Goal: Obtain resource: Obtain resource

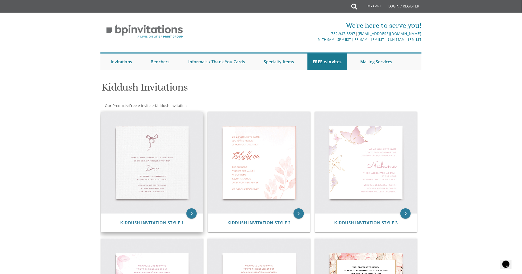
click at [146, 147] on img at bounding box center [152, 163] width 102 height 102
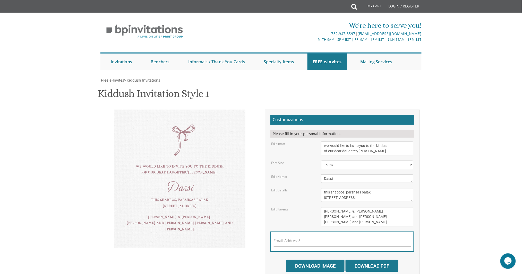
click at [504, 107] on body "My Cart Total: View Cart Item(s) Submit My Cart Total: View Cart Item(s) Login …" at bounding box center [261, 209] width 522 height 418
drag, startPoint x: 380, startPoint y: 151, endPoint x: 292, endPoint y: 136, distance: 89.2
click at [292, 136] on form "Customizations Please fill in your personal information. Edit Intro: we would l…" at bounding box center [342, 193] width 144 height 157
type textarea "we take take pleasure in inviting you to the"
type textarea "D"
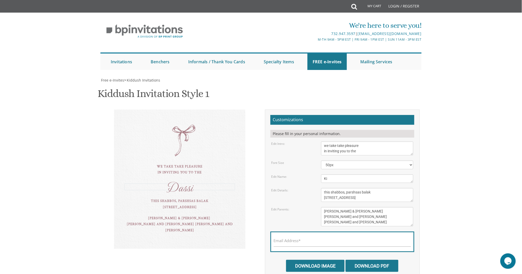
type textarea "K"
type textarea "Kidddush"
drag, startPoint x: 374, startPoint y: 192, endPoint x: 361, endPoint y: 193, distance: 12.4
click at [361, 193] on textarea "this shabbos, parshsas balak [STREET_ADDRESS]" at bounding box center [367, 195] width 92 height 14
drag, startPoint x: 374, startPoint y: 198, endPoint x: 308, endPoint y: 197, distance: 65.9
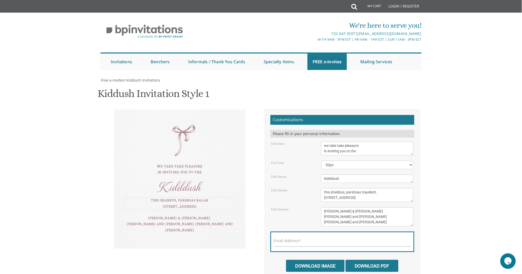
click at [308, 197] on div "Edit Details: this shabbos, parshsas balak 8 sunny brook road, Jackson, NJ" at bounding box center [342, 195] width 150 height 14
click at [324, 191] on textarea "this shabbos, parshsas balak 8 sunny brook road, Jackson, NJ" at bounding box center [367, 195] width 92 height 14
click at [365, 165] on select "40px 50px 60px" at bounding box center [367, 165] width 92 height 9
click at [363, 147] on textarea "we would like to invite you to the kiddush of our dear daughter/grandaughter" at bounding box center [367, 149] width 92 height 14
click at [385, 198] on textarea "this shabbos, parshsas balak 8 sunny brook road, Jackson, NJ" at bounding box center [367, 195] width 92 height 14
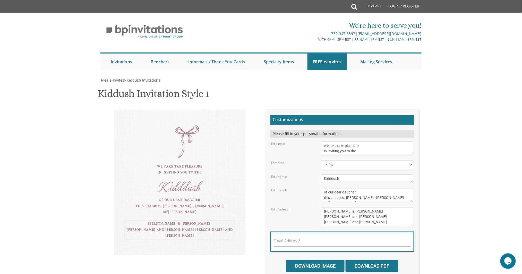
click at [377, 208] on textarea "Tzvi & Miriam Friedman Michoel and Chana Friedman Yisroel and Rochel David" at bounding box center [367, 216] width 92 height 19
drag, startPoint x: 390, startPoint y: 199, endPoint x: 374, endPoint y: 192, distance: 17.6
click at [374, 192] on textarea "this shabbos, parshsas balak 8 sunny brook road, Jackson, NJ" at bounding box center [367, 195] width 92 height 14
click at [374, 197] on textarea "this shabbos, parshsas balak 8 sunny brook road, Jackson, NJ" at bounding box center [367, 195] width 92 height 14
type textarea "of our dear daugher this shabbos, parshsas Vayelech Be'er Shmuel"
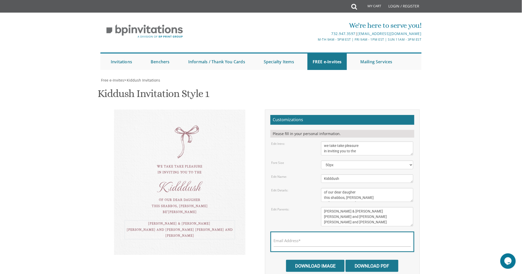
drag, startPoint x: 369, startPoint y: 222, endPoint x: 302, endPoint y: 192, distance: 73.3
click at [302, 192] on form "Customizations Please fill in your personal information. Edit Intro: we would l…" at bounding box center [342, 193] width 144 height 157
type textarea "C"
type textarea "chaim zvi & kayly kruger"
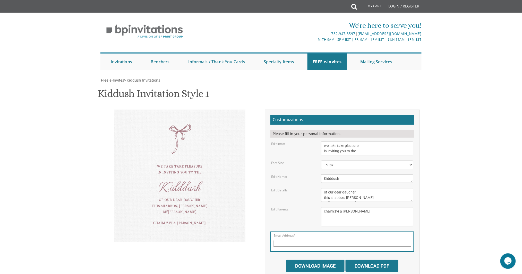
scroll to position [5, 0]
click at [371, 200] on textarea "this shabbos, parshsas balak 8 sunny brook road, Jackson, NJ" at bounding box center [367, 195] width 92 height 14
click at [363, 198] on textarea "this shabbos, parshsas balak 8 sunny brook road, Jackson, NJ" at bounding box center [367, 195] width 92 height 14
click at [356, 193] on textarea "this shabbos, parshsas balak 8 sunny brook road, Jackson, NJ" at bounding box center [367, 195] width 92 height 14
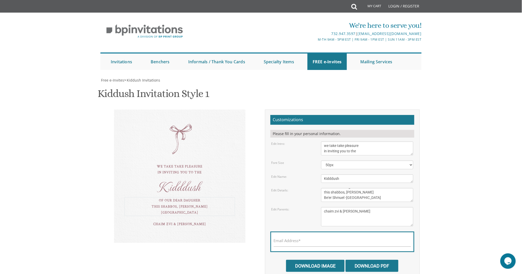
scroll to position [5, 0]
click at [381, 195] on textarea "this shabbos, parshsas balak 8 sunny brook road, Jackson, NJ" at bounding box center [367, 195] width 92 height 14
click at [360, 178] on textarea "Dassi" at bounding box center [367, 179] width 92 height 8
click at [348, 198] on textarea "this shabbos, parshsas balak 8 sunny brook road, Jackson, NJ" at bounding box center [367, 195] width 92 height 14
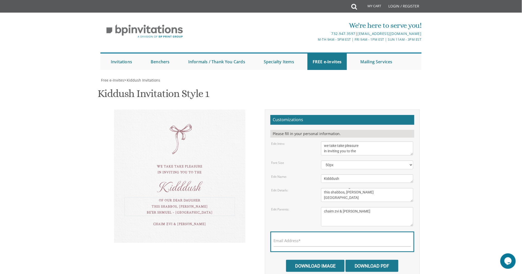
type textarea "of our dear daugher this shabbos, parshsas Vayelech Be'er Shmuel 1473 50th stre…"
click at [448, 192] on body "My Cart Total: View Cart Item(s) Submit My Cart Total: View Cart Item(s) Login …" at bounding box center [261, 209] width 522 height 418
click at [325, 266] on input "Download Image" at bounding box center [315, 266] width 58 height 12
click at [293, 236] on div "Email Address*" at bounding box center [342, 242] width 144 height 21
click at [286, 243] on label "Email Address*" at bounding box center [287, 240] width 27 height 5
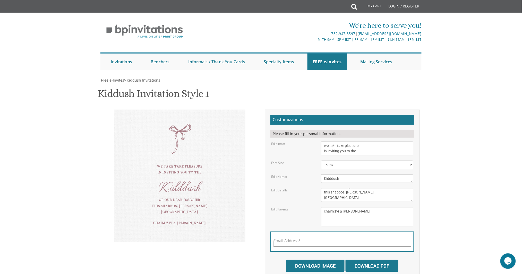
click at [286, 243] on input "Email Address*" at bounding box center [342, 244] width 137 height 6
type input "chanie7272@gmail.com"
click at [320, 265] on input "Download Image" at bounding box center [315, 266] width 58 height 12
